Goal: Task Accomplishment & Management: Manage account settings

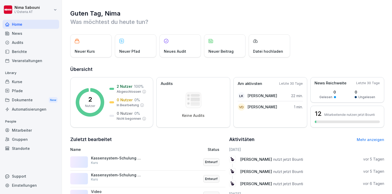
click at [35, 128] on div "Mitarbeiter" at bounding box center [31, 129] width 56 height 9
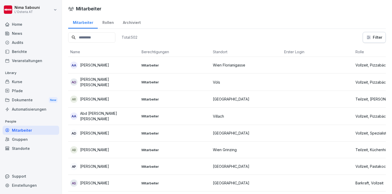
click at [370, 39] on html "[PERSON_NAME] L'Osteria AT Home News Audits Berichte Veranstaltungen Library Ku…" at bounding box center [196, 97] width 392 height 194
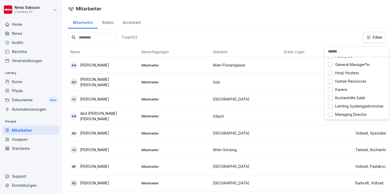
scroll to position [104, 0]
click at [273, 23] on html "[PERSON_NAME] L'Osteria AT Home News Audits Berichte Veranstaltungen Library Ku…" at bounding box center [196, 97] width 392 height 194
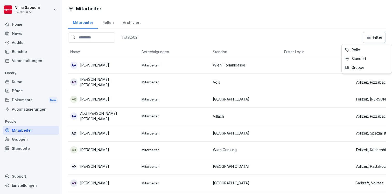
click at [376, 39] on html "[PERSON_NAME] L'Osteria AT Home News Audits Berichte Veranstaltungen Library Ku…" at bounding box center [196, 97] width 392 height 194
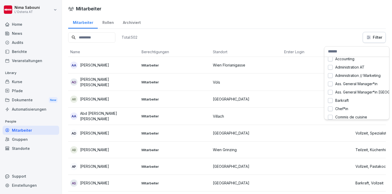
scroll to position [0, 0]
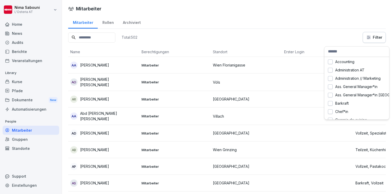
click at [108, 21] on html "[PERSON_NAME] L'Osteria AT Home News Audits Berichte Veranstaltungen Library Ku…" at bounding box center [196, 97] width 392 height 194
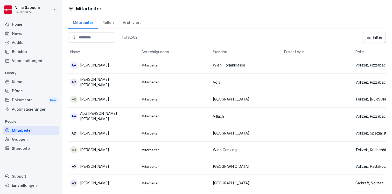
click at [108, 21] on div "Rollen" at bounding box center [108, 21] width 20 height 13
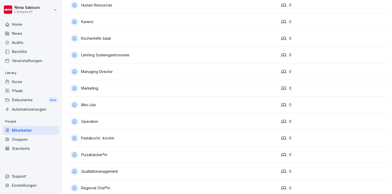
scroll to position [327, 0]
click at [281, 103] on icon at bounding box center [284, 104] width 6 height 6
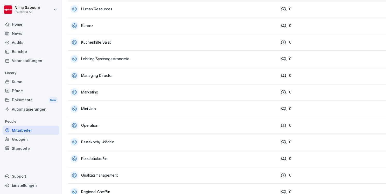
scroll to position [322, 0]
